Goal: Task Accomplishment & Management: Complete application form

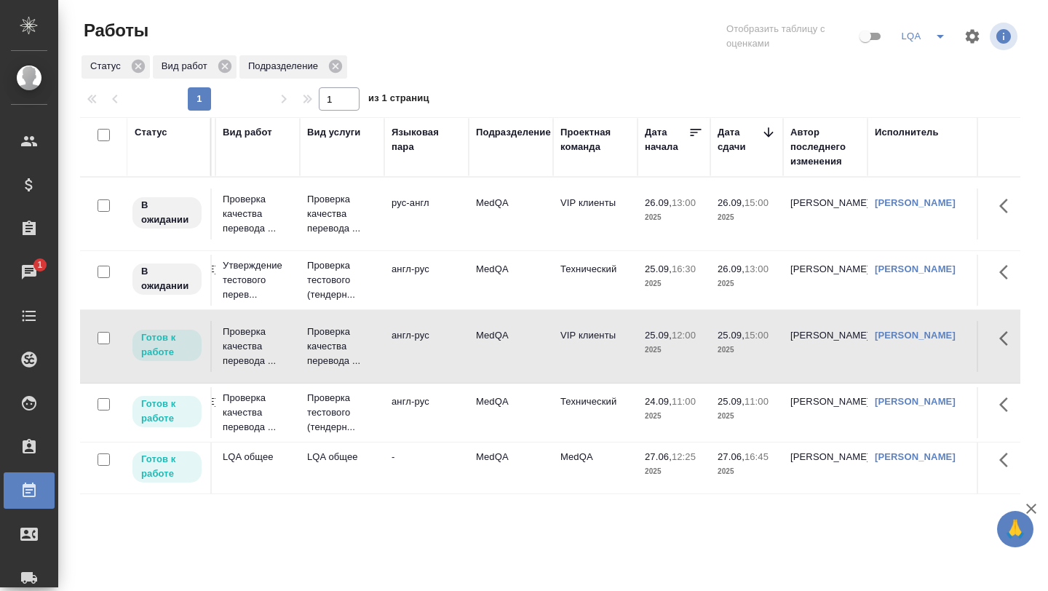
scroll to position [0, 166]
click at [350, 403] on p "Проверка тестового (тендерн..." at bounding box center [342, 413] width 70 height 44
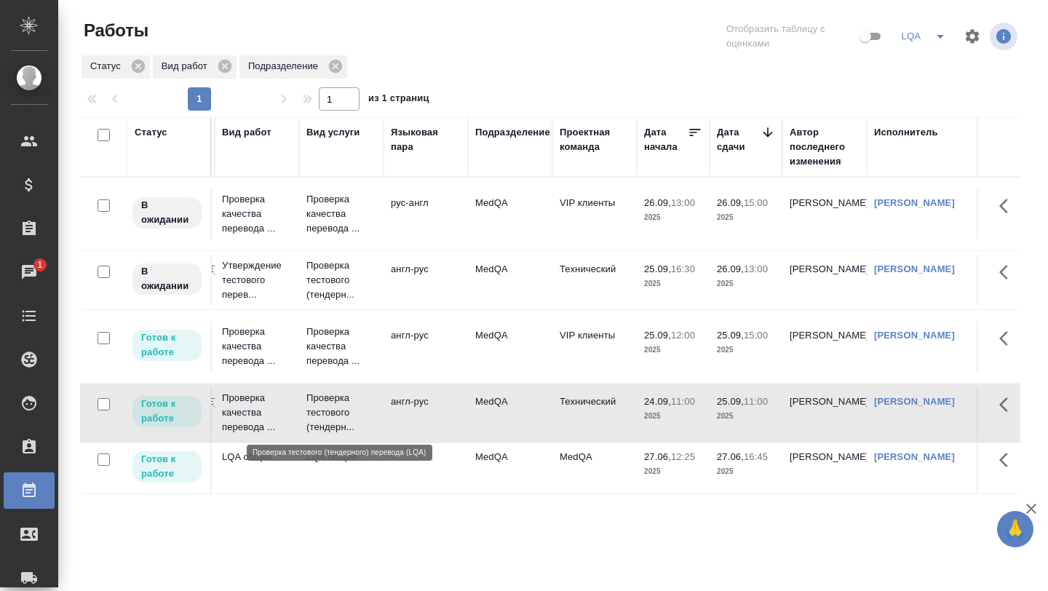
click at [350, 403] on p "Проверка тестового (тендерн..." at bounding box center [342, 413] width 70 height 44
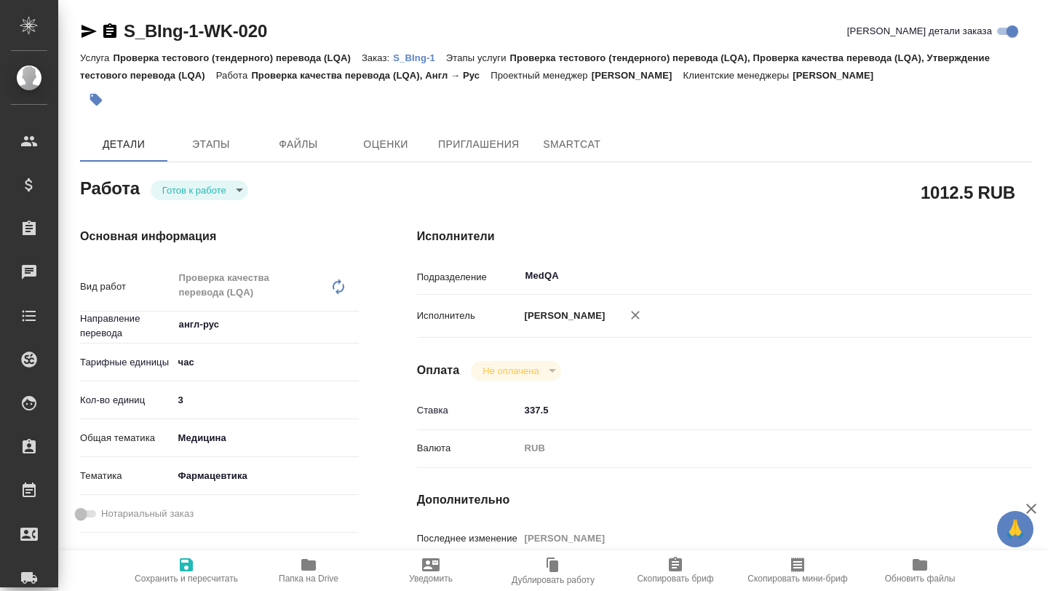
type textarea "x"
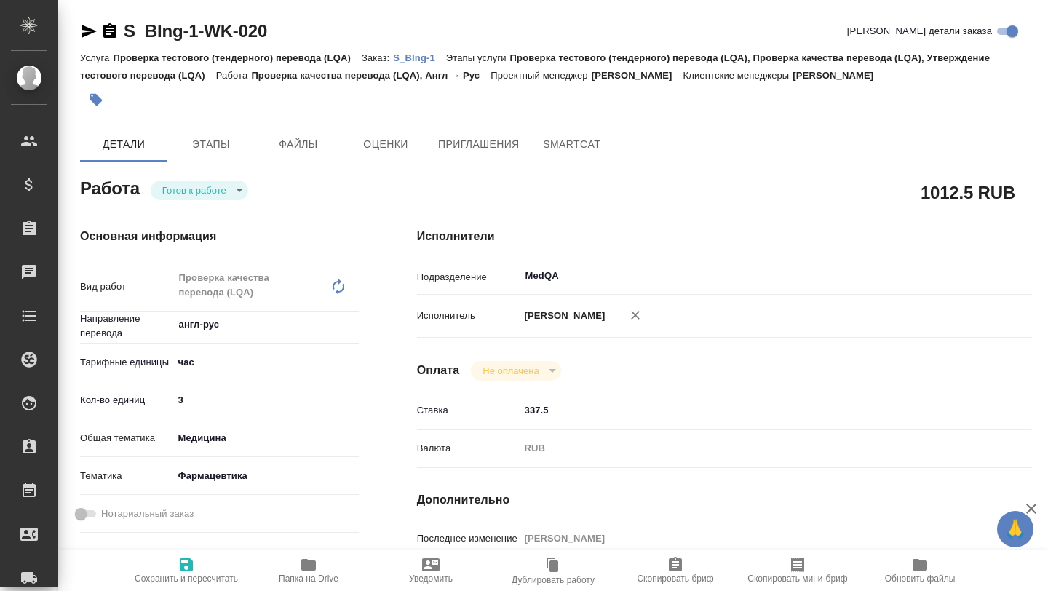
type textarea "x"
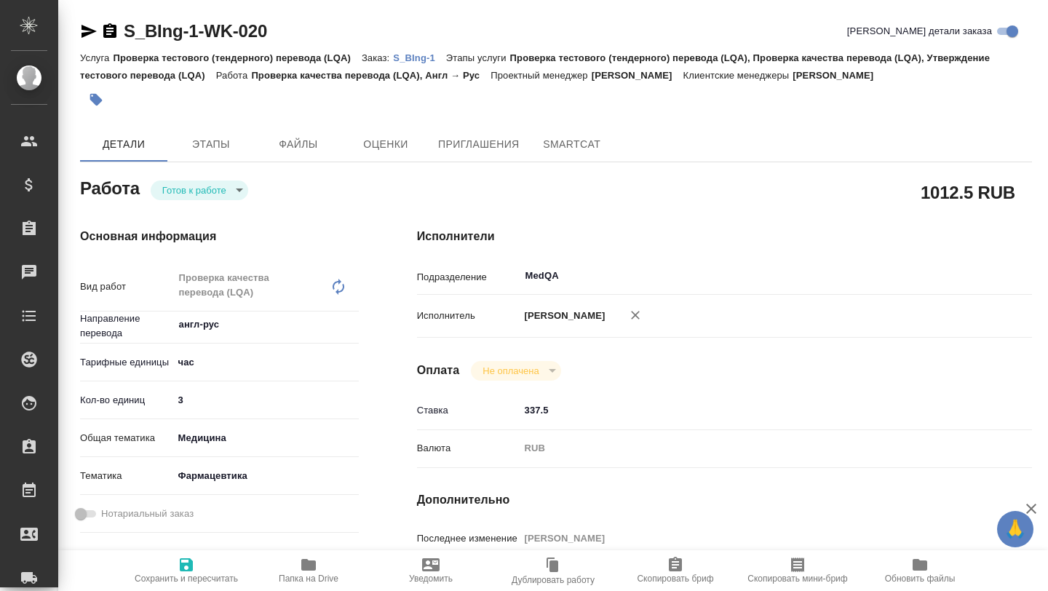
type textarea "x"
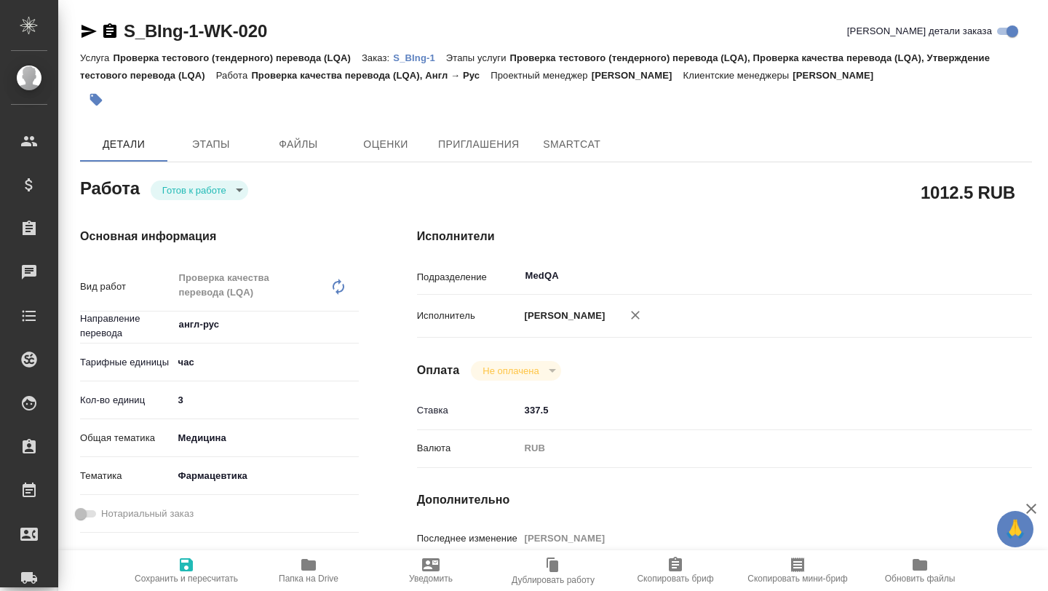
type textarea "x"
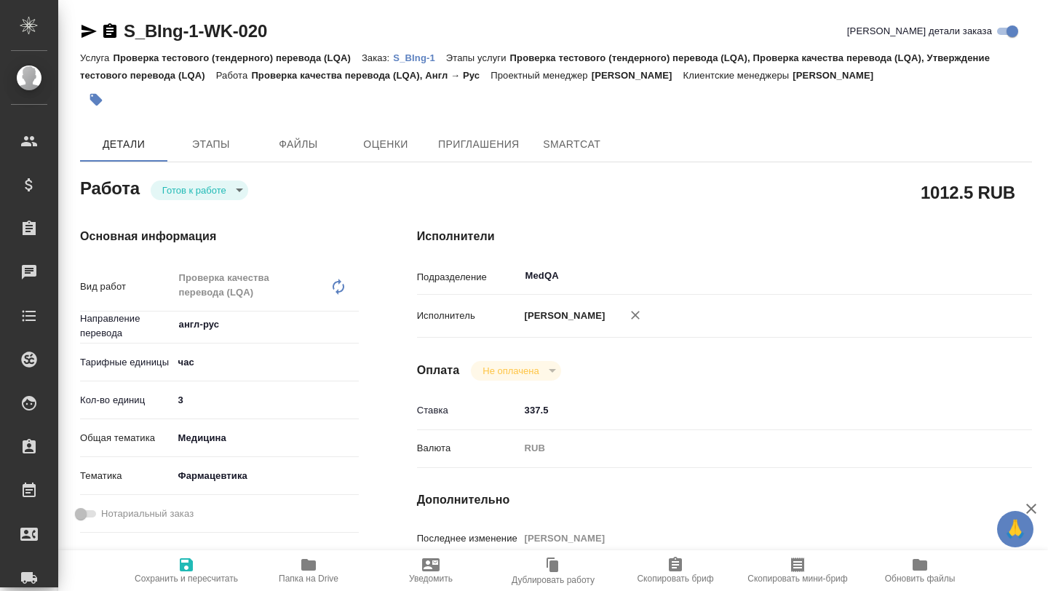
type textarea "x"
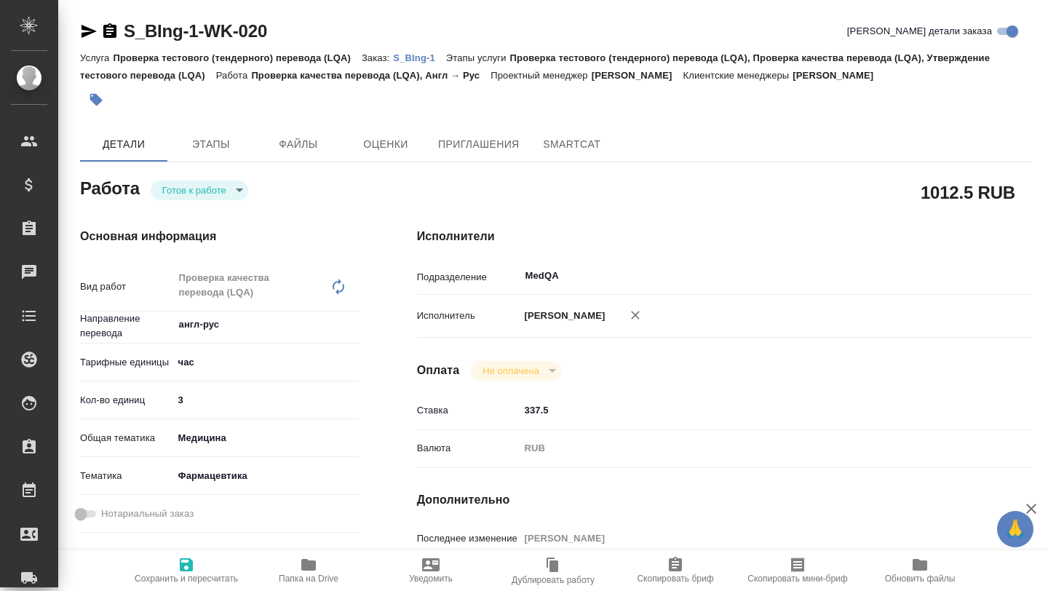
click at [311, 568] on icon "button" at bounding box center [308, 565] width 15 height 12
type textarea "x"
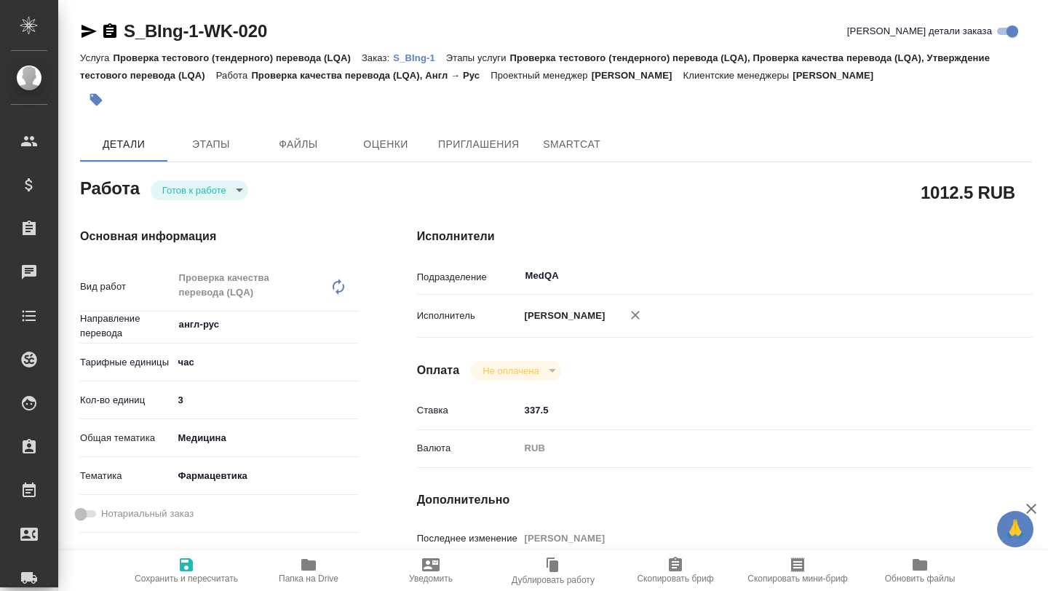
type textarea "x"
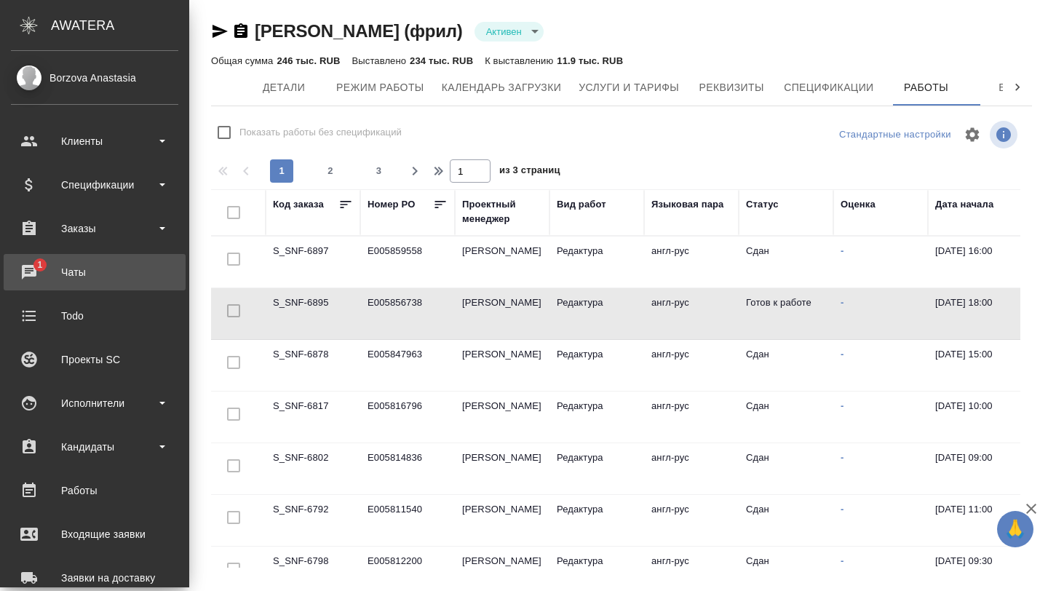
click at [50, 266] on div "Чаты" at bounding box center [94, 272] width 167 height 22
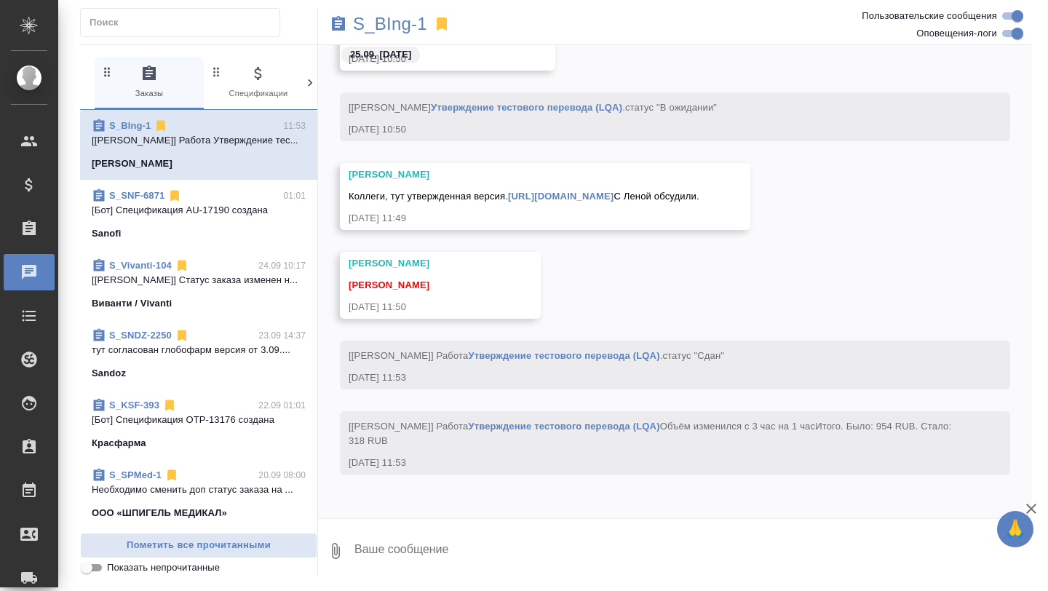
scroll to position [9939, 0]
